Goal: Transaction & Acquisition: Purchase product/service

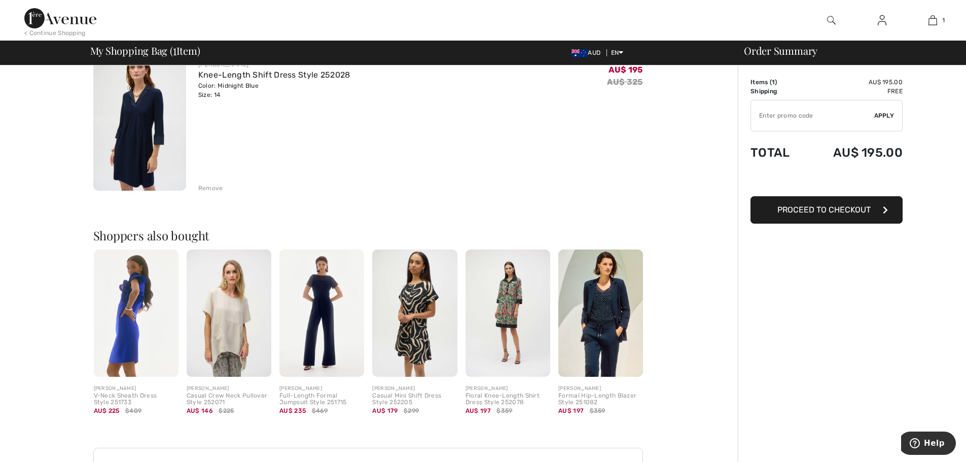
scroll to position [88, 0]
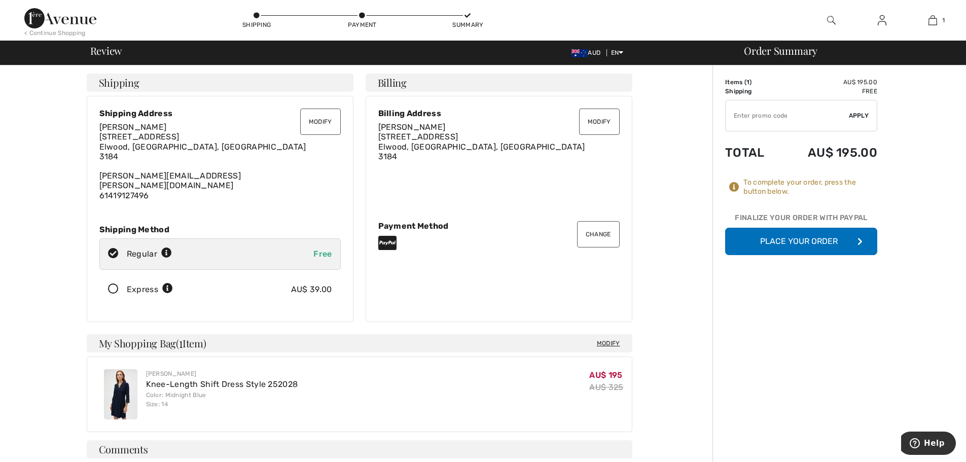
click at [321, 123] on button "Modify" at bounding box center [320, 122] width 41 height 26
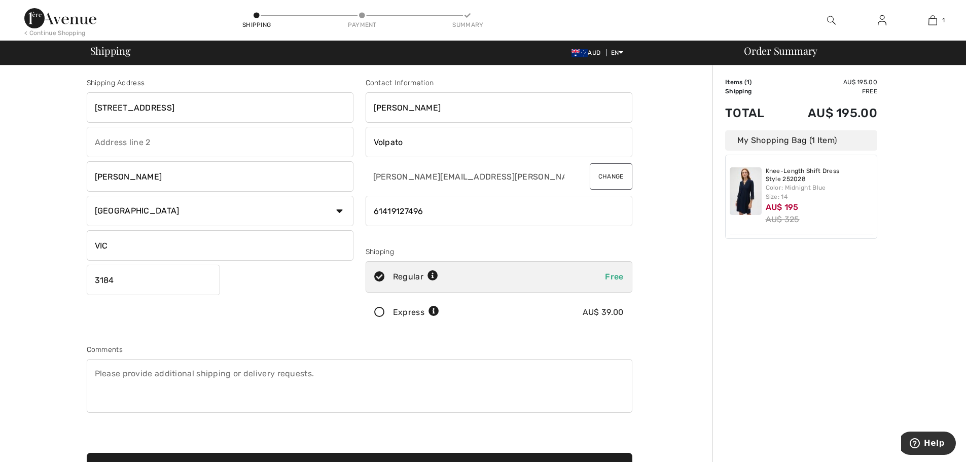
click at [138, 140] on input "text" at bounding box center [220, 142] width 267 height 30
click at [103, 138] on input "text" at bounding box center [220, 142] width 267 height 30
type input "Unit 4"
click at [132, 376] on textarea at bounding box center [360, 386] width 546 height 54
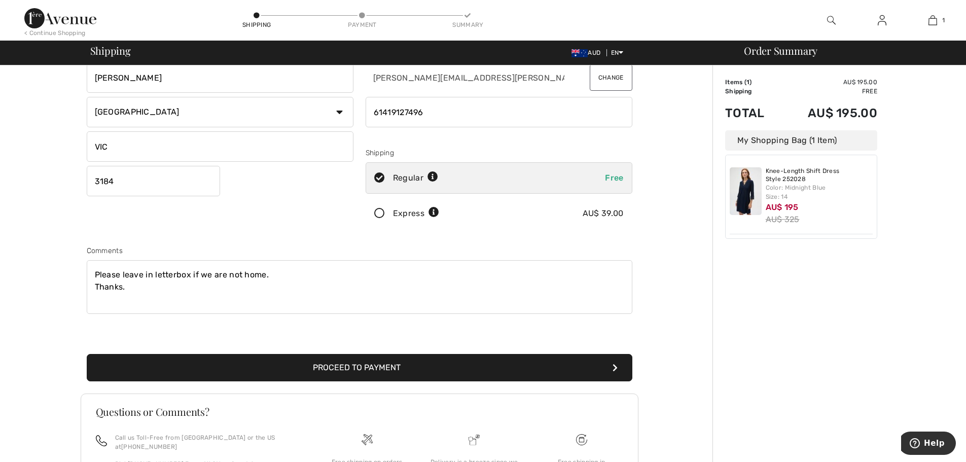
scroll to position [102, 0]
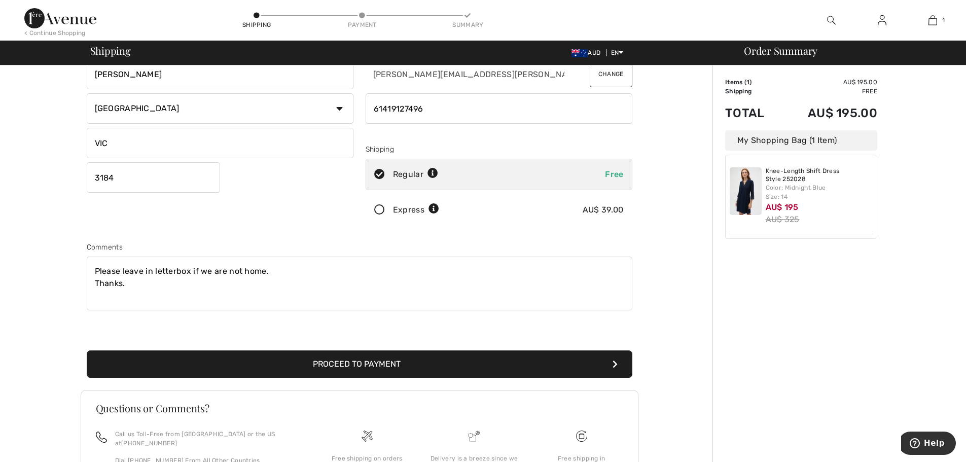
type textarea "Please leave in letterbox if we are not home. Thanks."
click at [361, 364] on button "Proceed to Payment" at bounding box center [360, 363] width 546 height 27
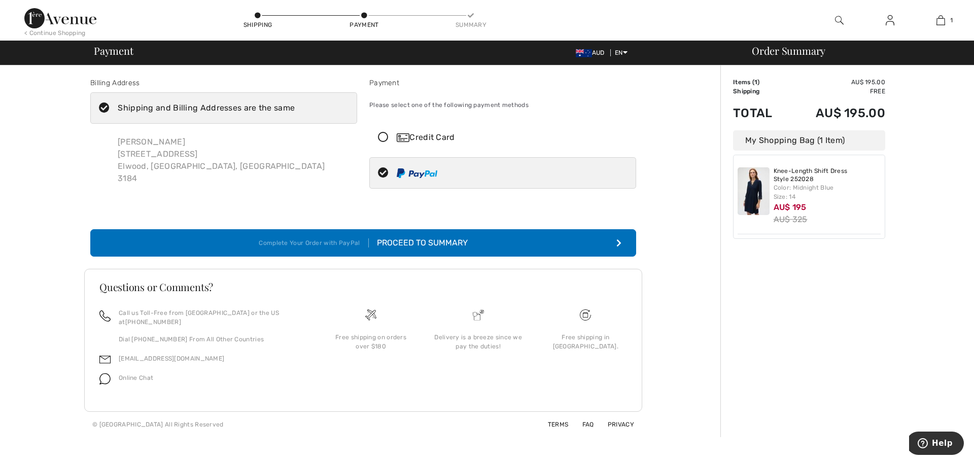
click at [532, 244] on button "Complete Your Order with PayPal Proceed to Summary" at bounding box center [363, 242] width 546 height 27
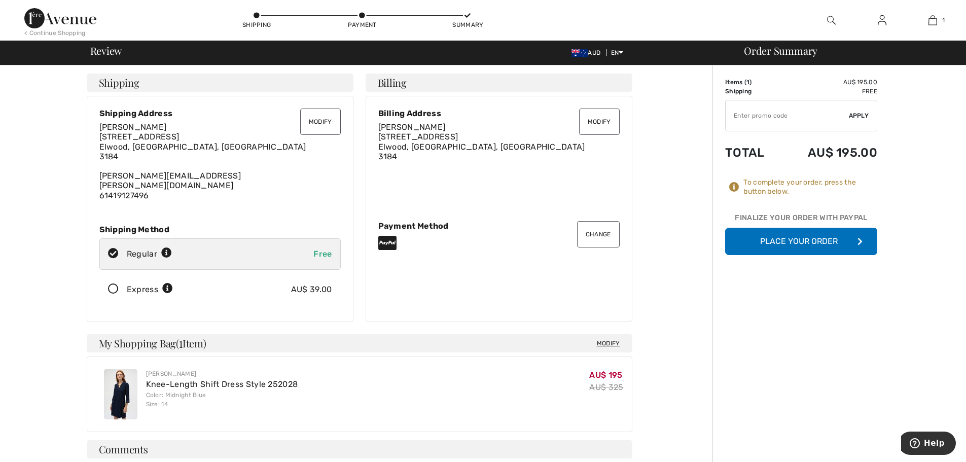
click at [767, 242] on button "Place Your Order" at bounding box center [801, 241] width 152 height 27
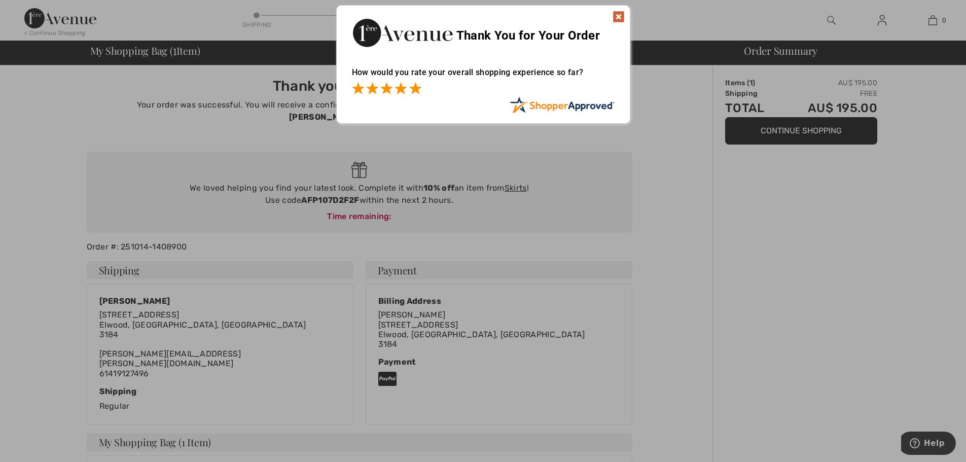
click at [416, 91] on span at bounding box center [415, 88] width 12 height 12
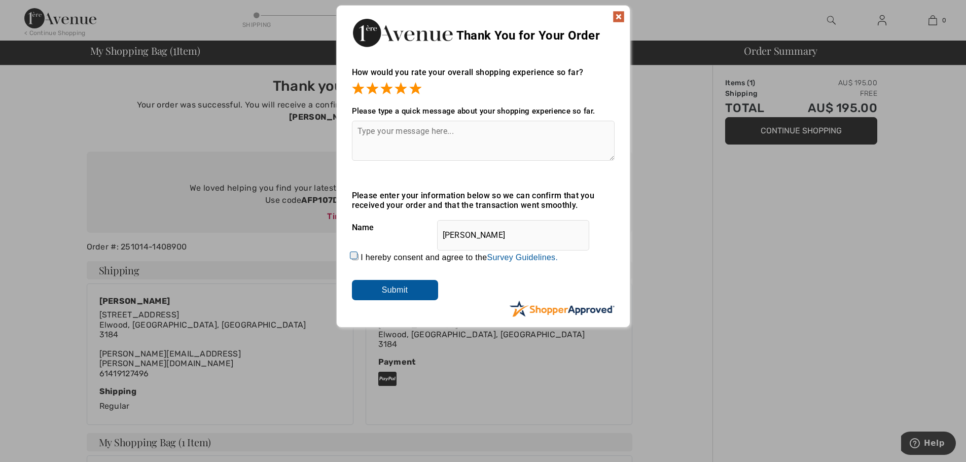
drag, startPoint x: 473, startPoint y: 234, endPoint x: 523, endPoint y: 229, distance: 51.0
click at [523, 229] on input "[PERSON_NAME]" at bounding box center [513, 235] width 152 height 30
type input "Karen V"
drag, startPoint x: 354, startPoint y: 255, endPoint x: 364, endPoint y: 258, distance: 9.6
click at [354, 255] on input "I hereby consent and agree to the By submitting a review, you grant permission …" at bounding box center [355, 257] width 7 height 7
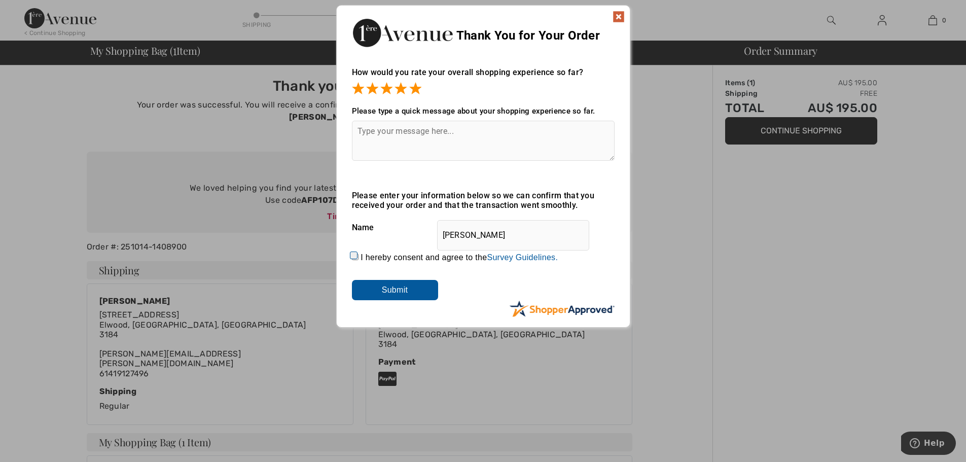
checkbox input "true"
click at [401, 289] on input "Submit" at bounding box center [395, 290] width 86 height 20
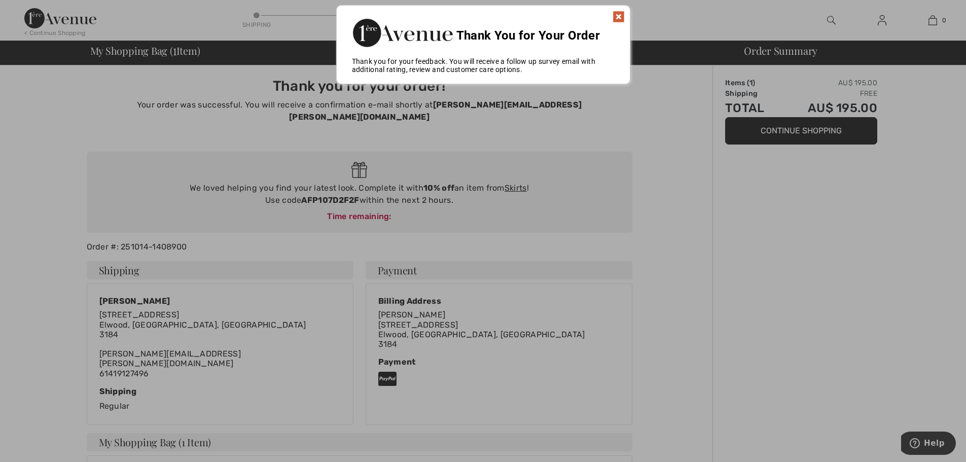
click at [617, 15] on img at bounding box center [619, 17] width 12 height 12
